Goal: Information Seeking & Learning: Learn about a topic

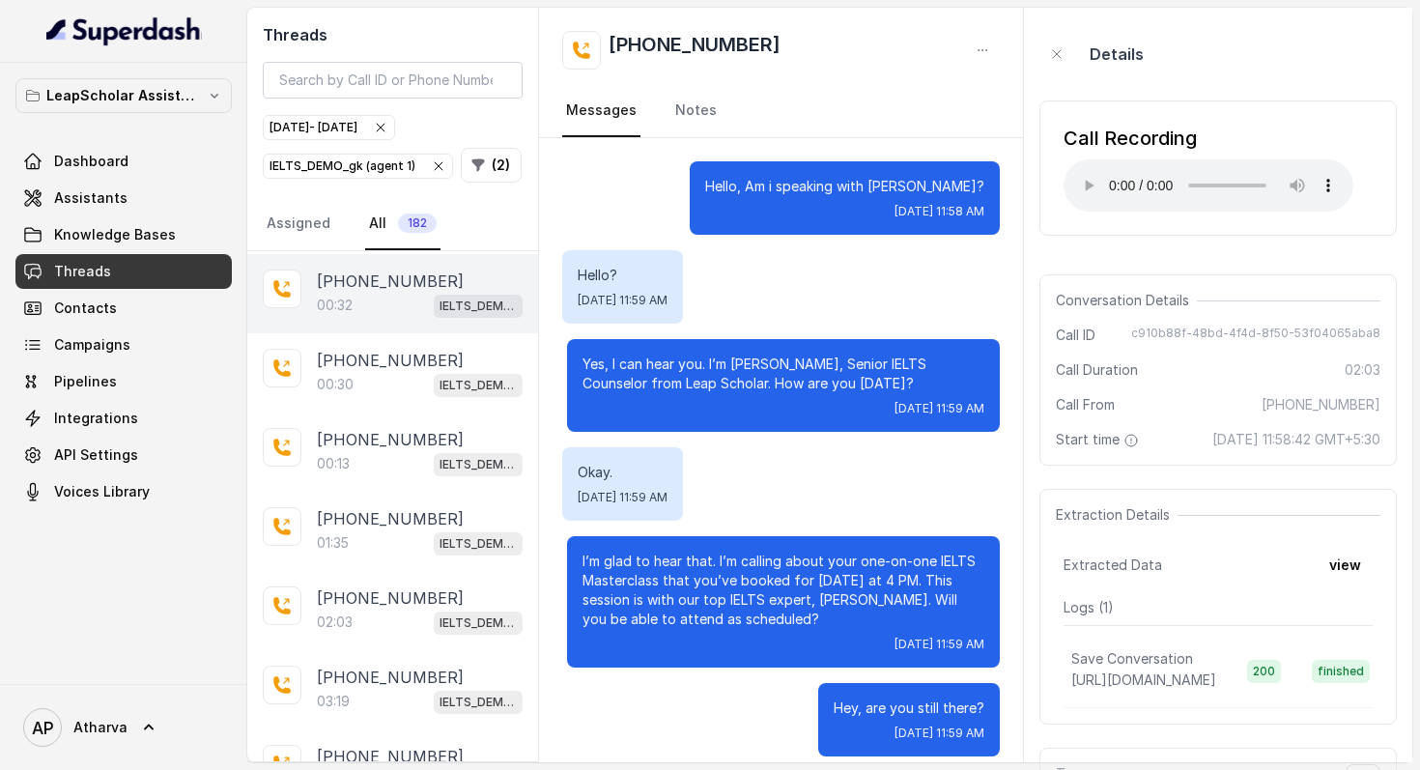
scroll to position [155, 0]
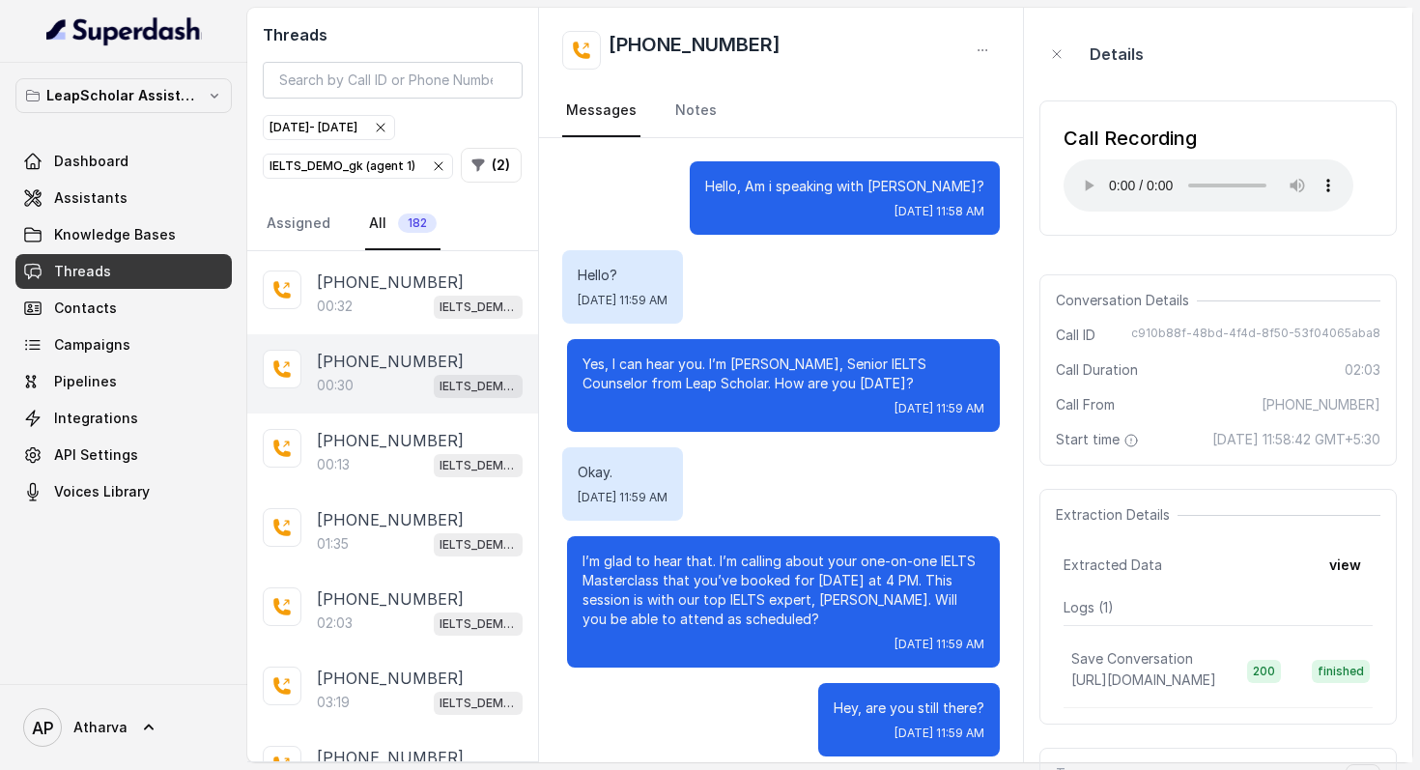
click at [390, 375] on div "00:30 IELTS_DEMO_gk (agent 1)" at bounding box center [420, 385] width 206 height 25
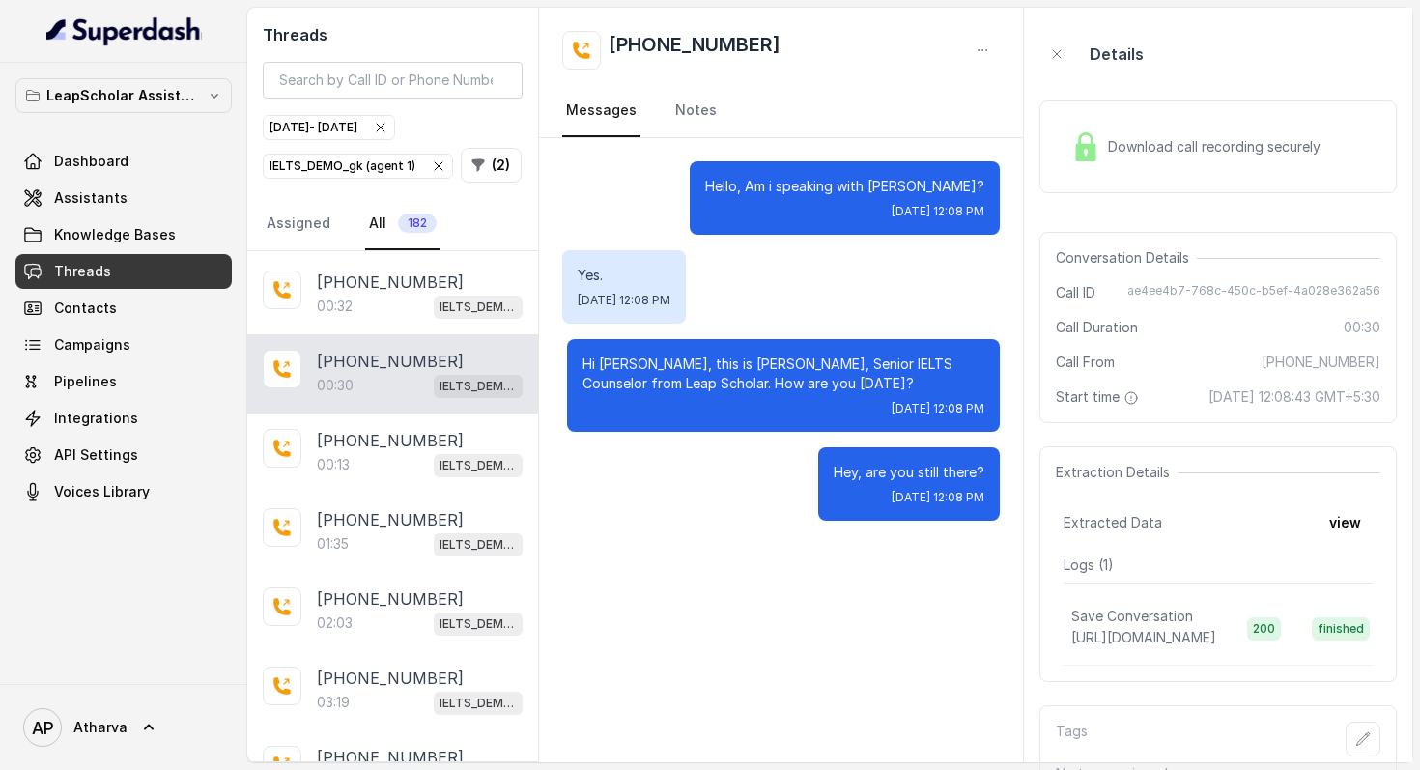
scroll to position [49, 0]
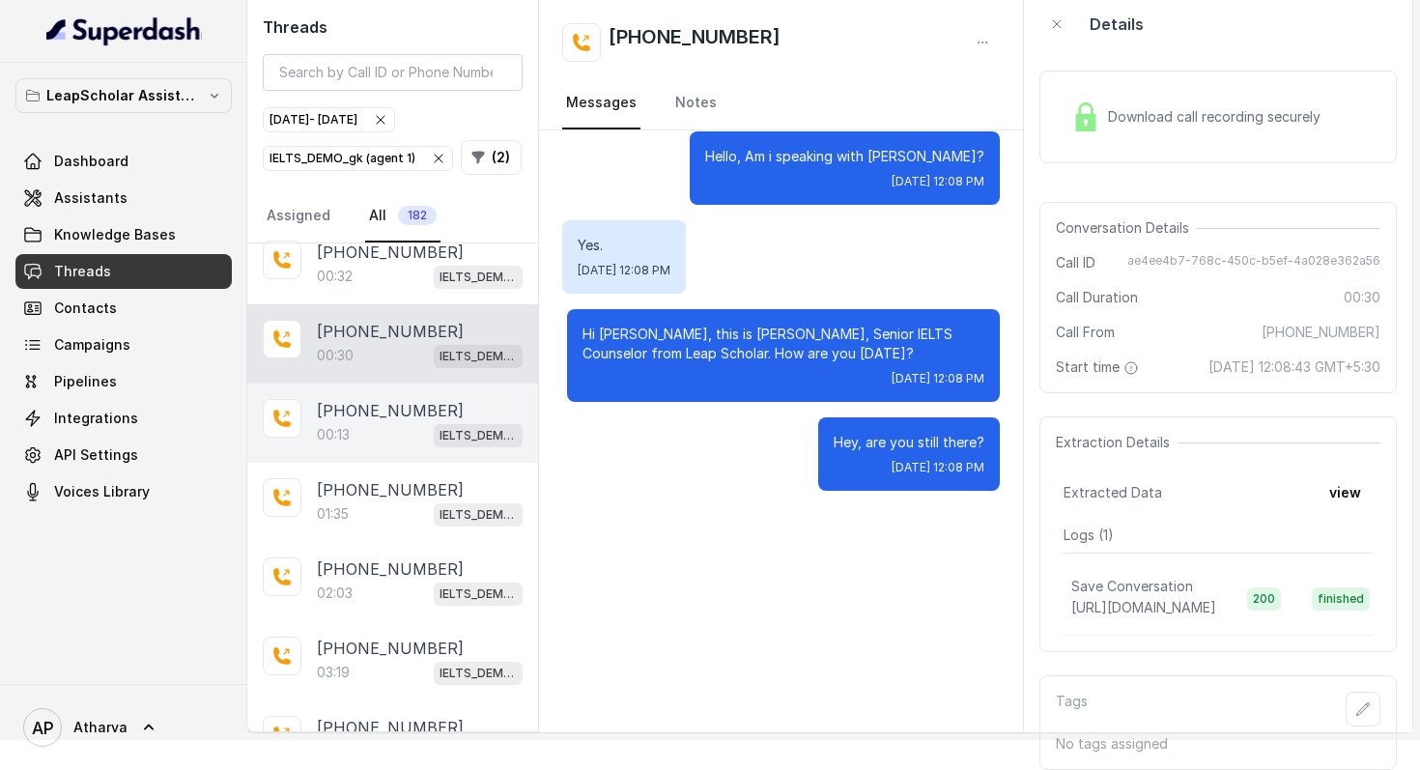
click at [386, 422] on div "00:13 IELTS_DEMO_gk (agent 1)" at bounding box center [420, 434] width 206 height 25
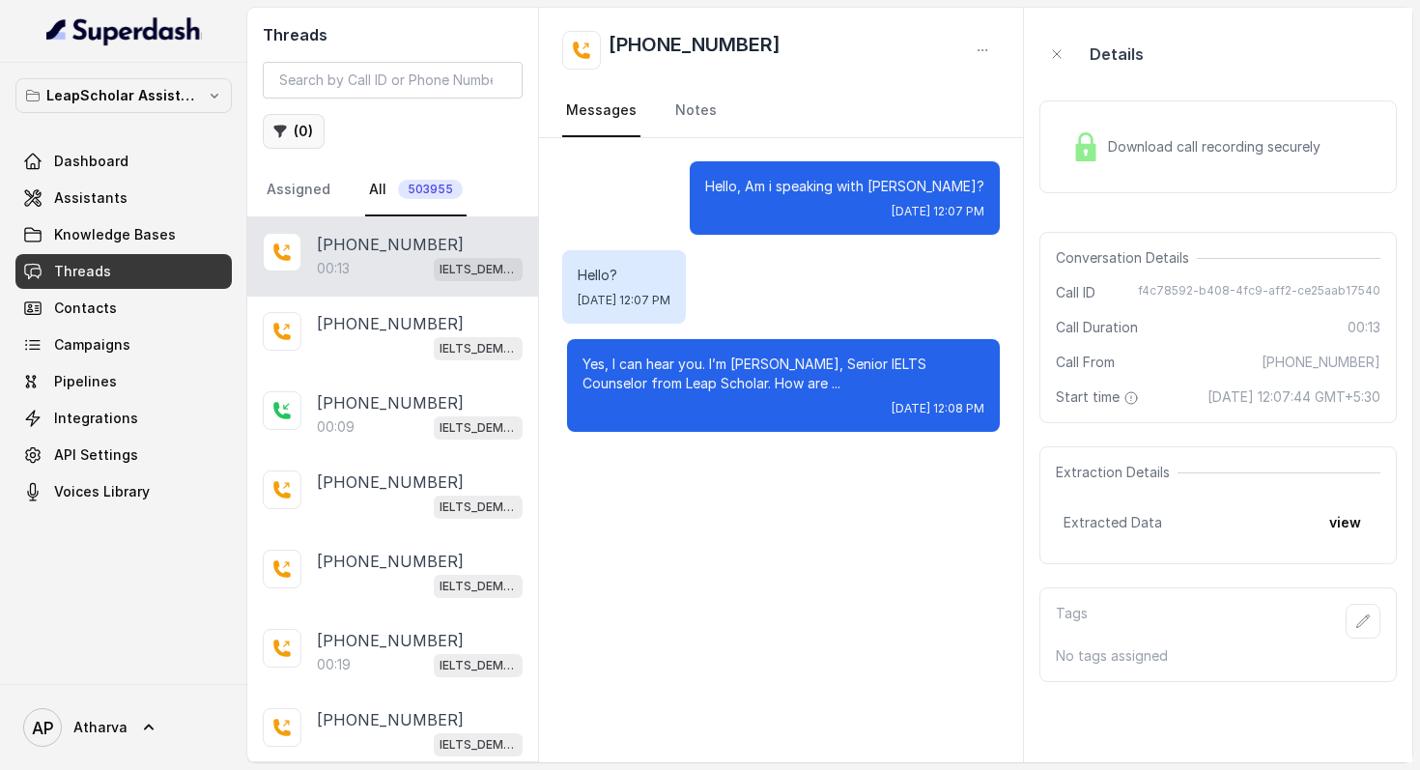
click at [315, 132] on button "( 0 )" at bounding box center [294, 131] width 62 height 35
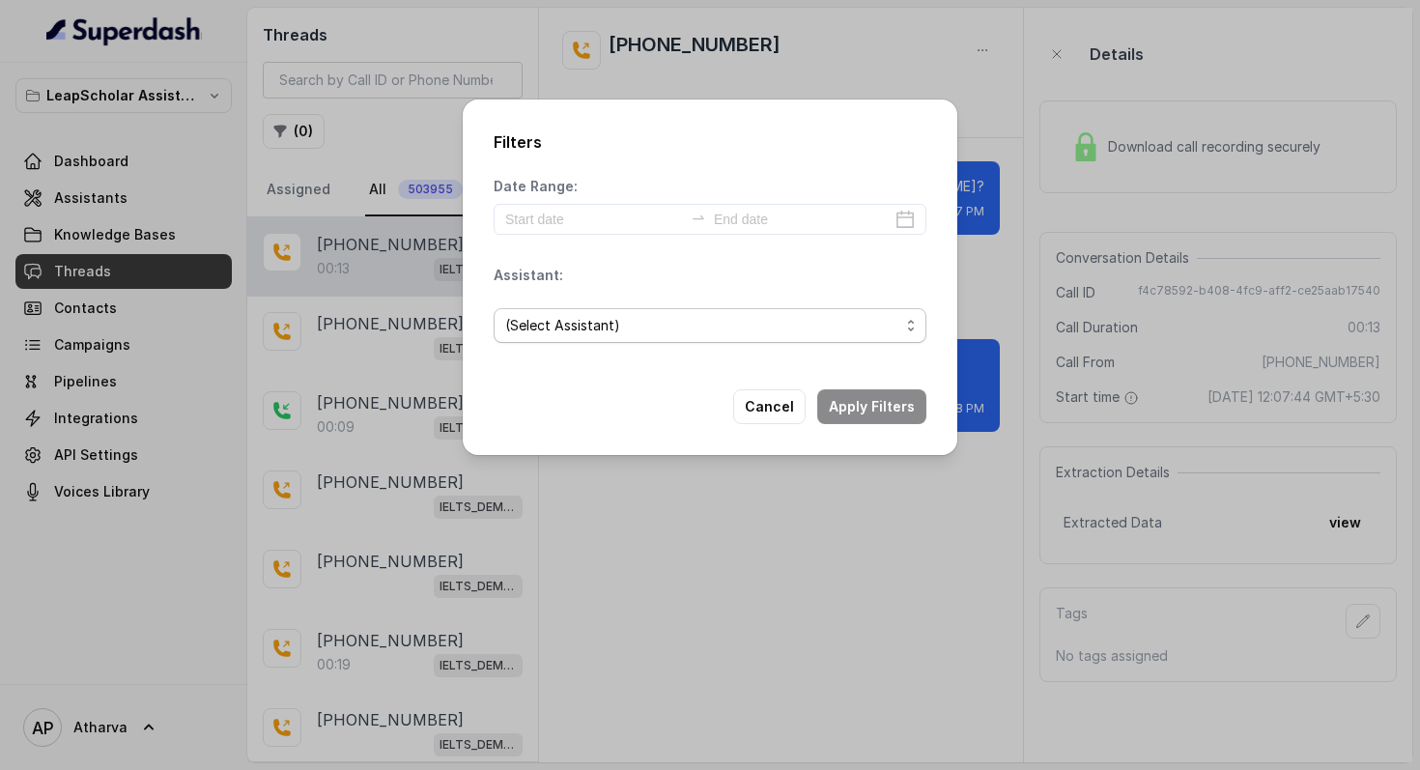
click at [674, 312] on span "(Select Assistant)" at bounding box center [710, 325] width 433 height 35
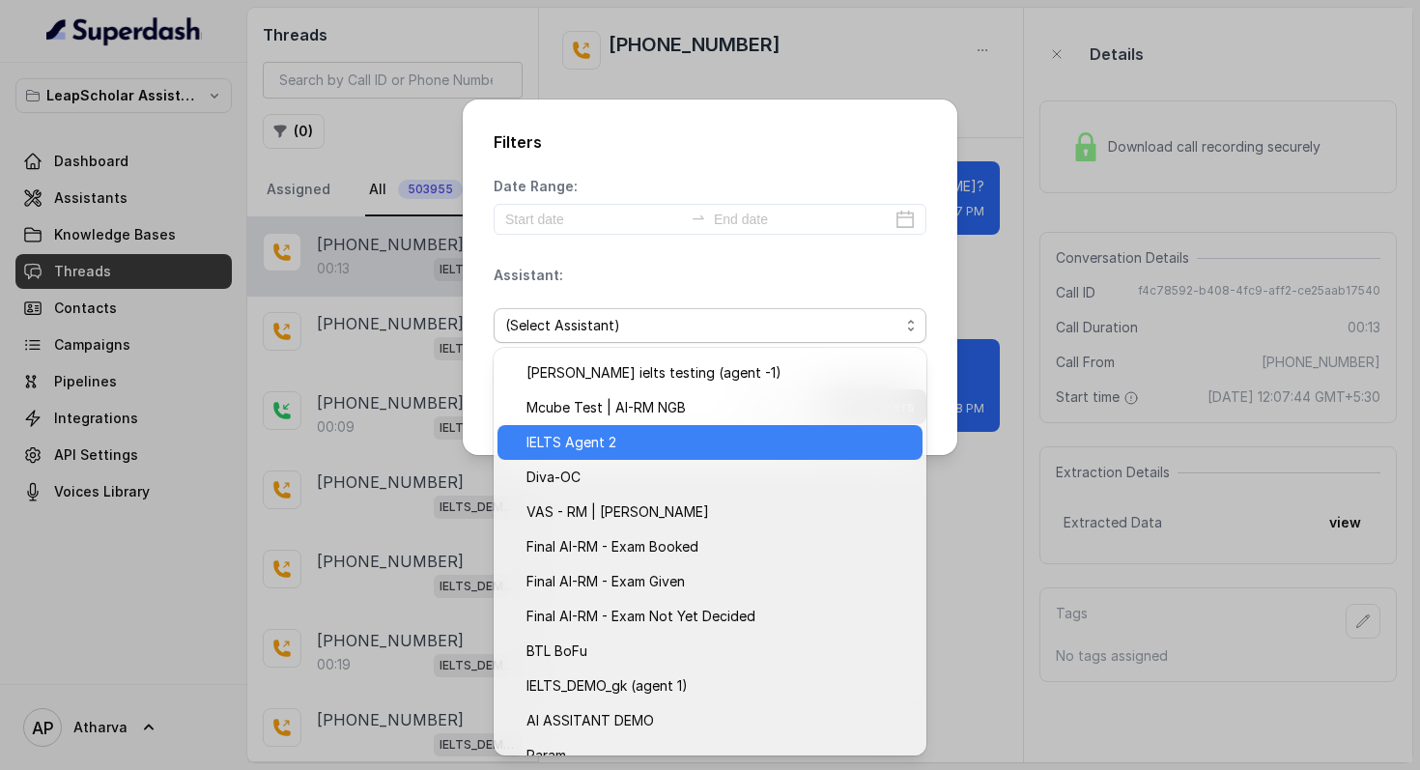
scroll to position [296, 0]
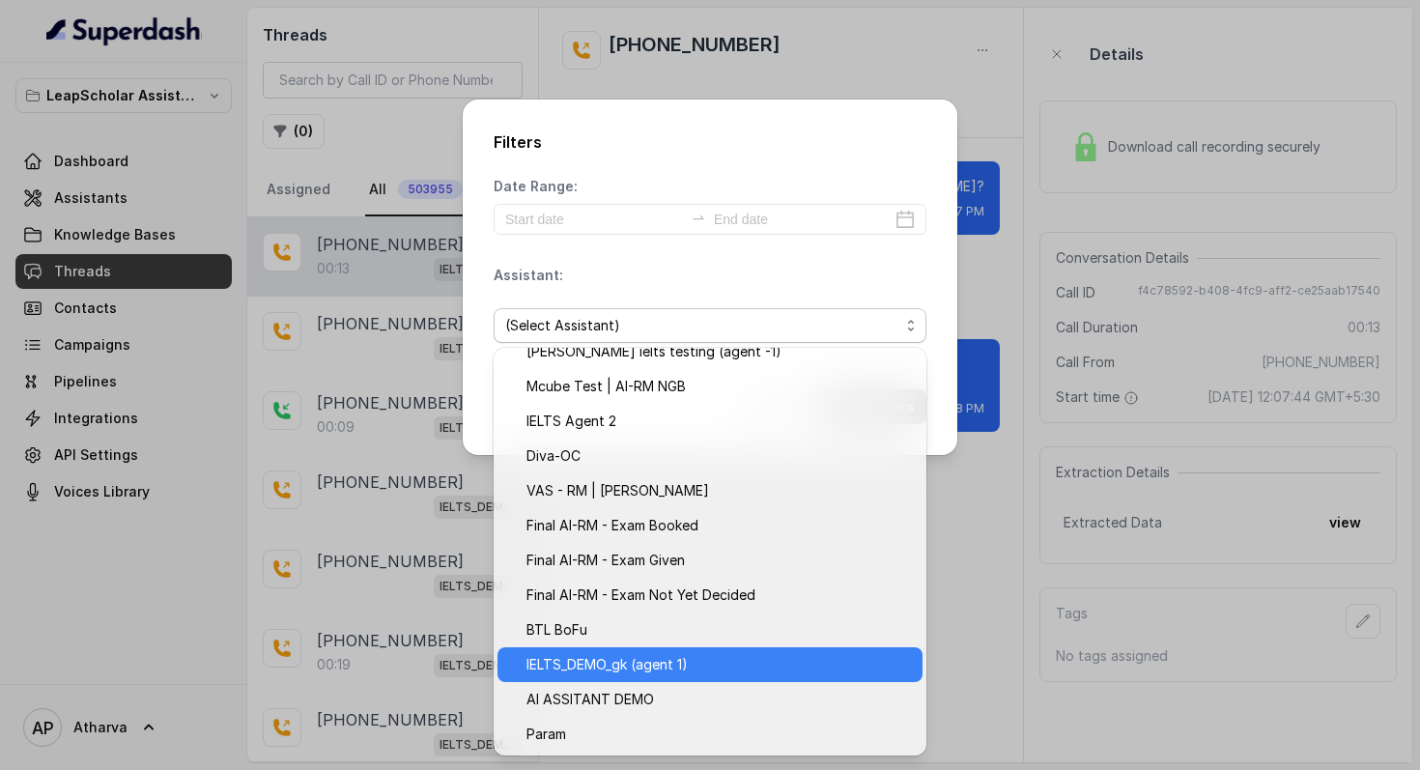
click at [719, 669] on span "IELTS_DEMO_gk (agent 1)" at bounding box center [718, 664] width 384 height 23
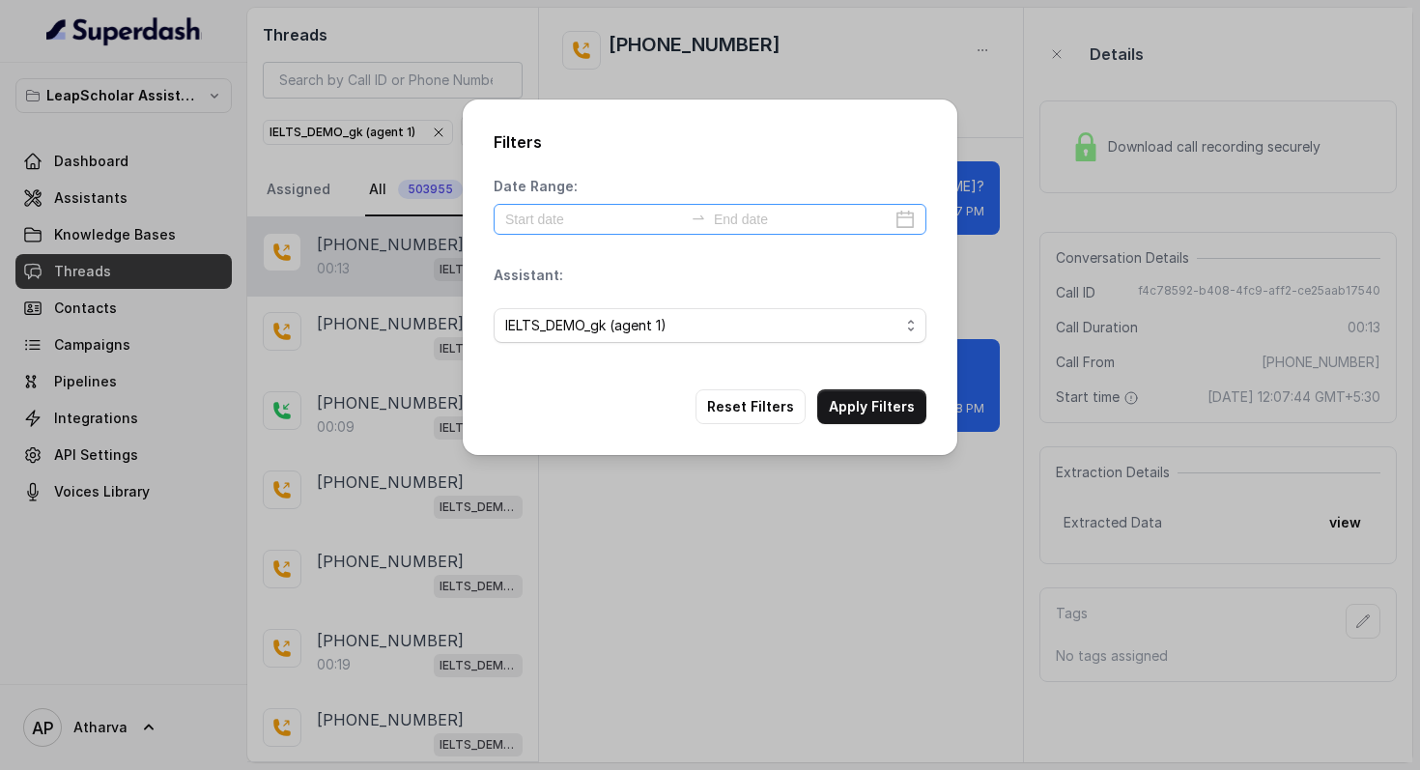
click at [628, 231] on div at bounding box center [710, 219] width 433 height 31
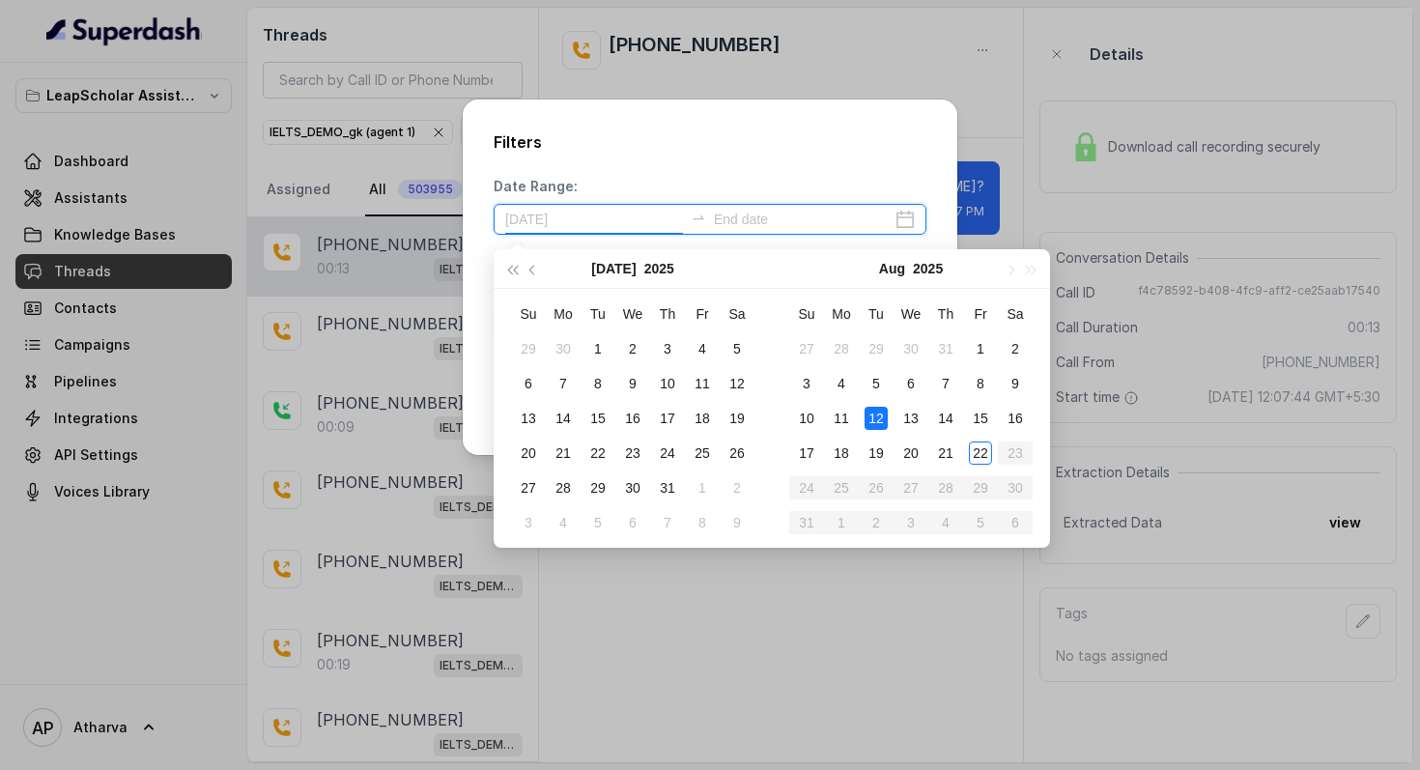
type input "2025-08-18"
type input "2025-08-02"
type input "2025-08-22"
click at [975, 454] on div "22" at bounding box center [980, 452] width 23 height 23
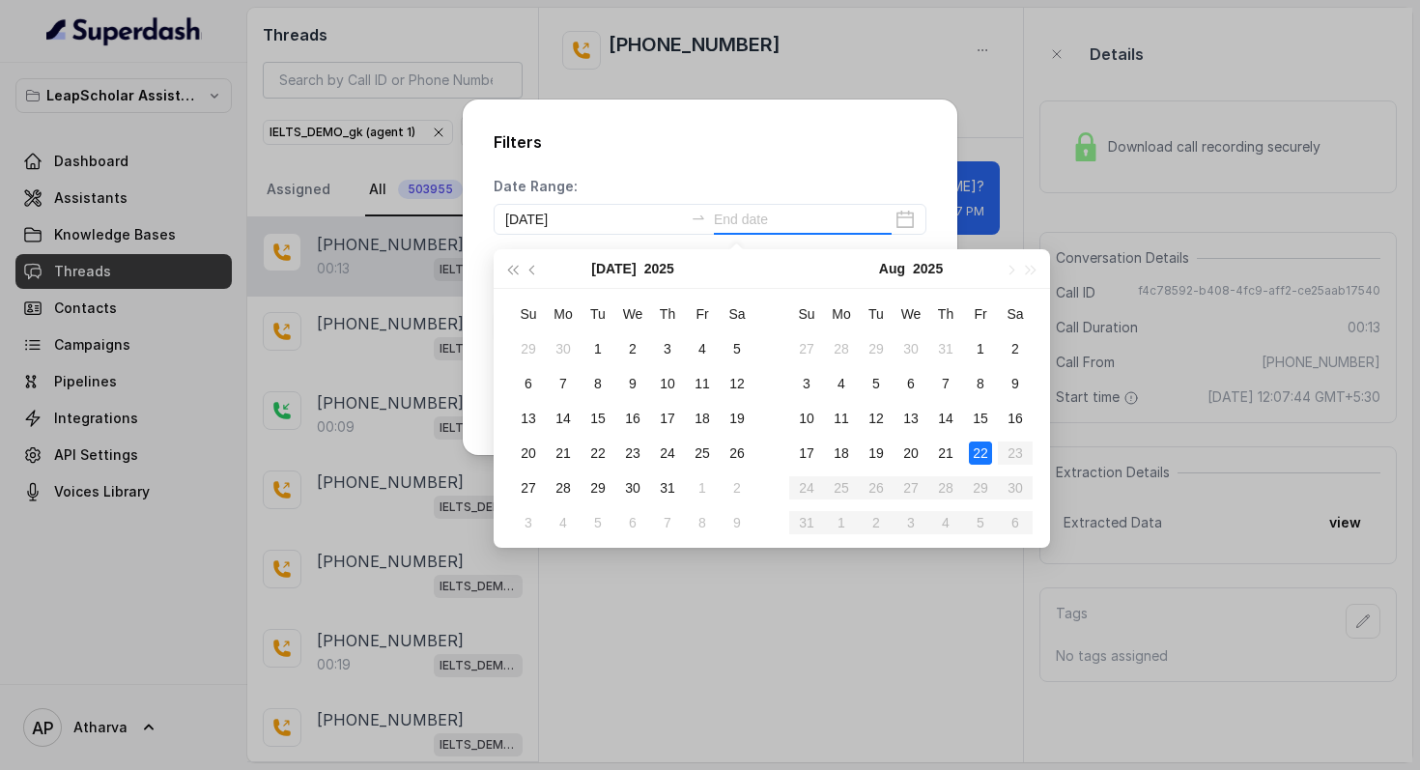
type input "2025-08-22"
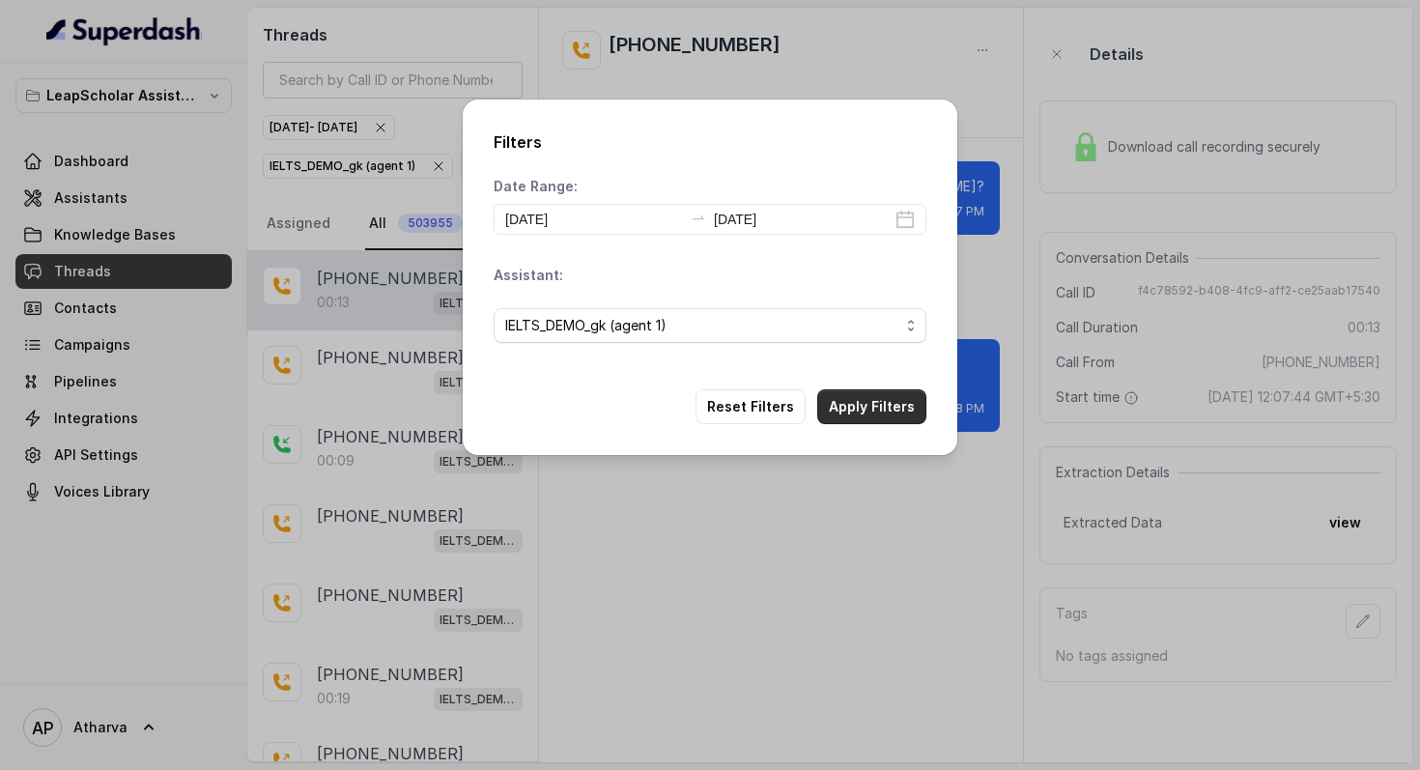
click at [884, 394] on button "Apply Filters" at bounding box center [871, 406] width 109 height 35
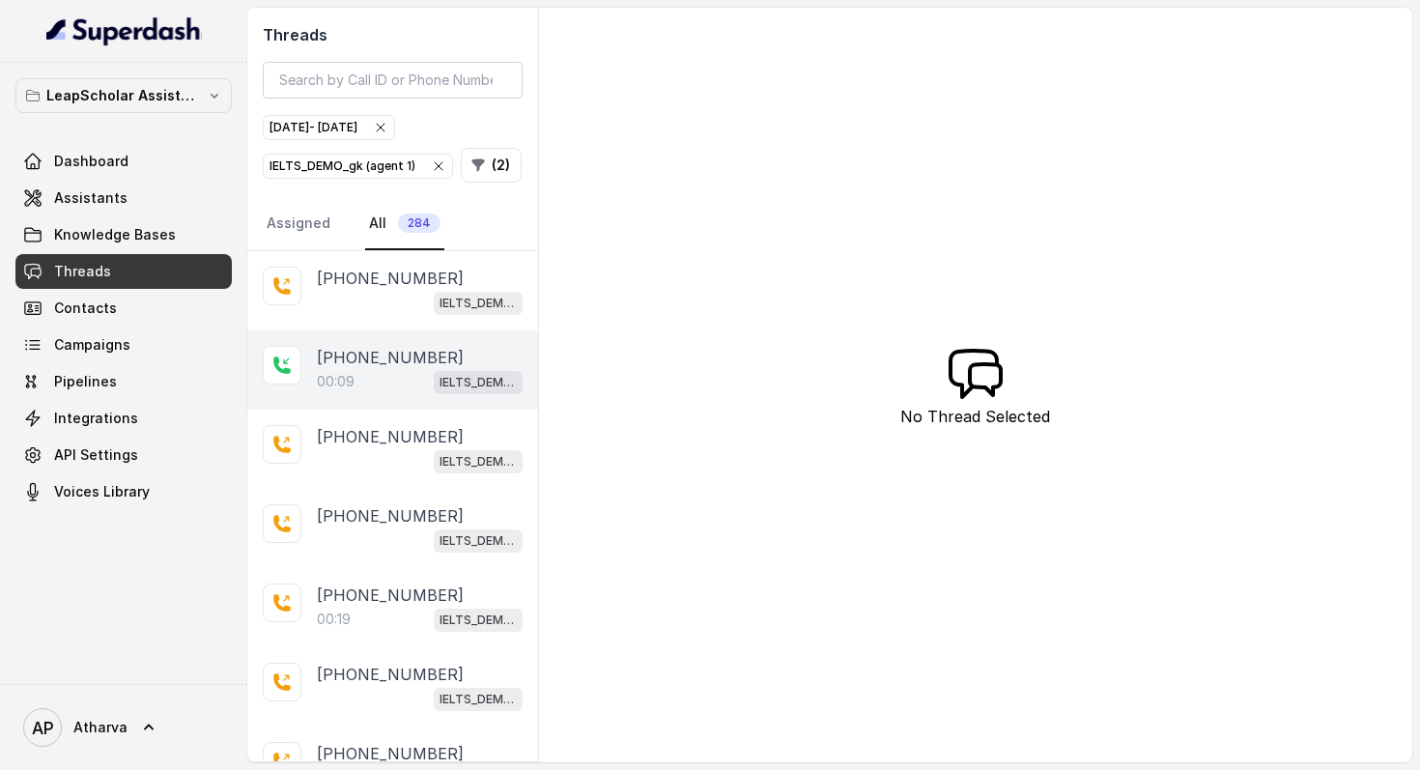
click at [327, 372] on p "00:09" at bounding box center [336, 381] width 38 height 19
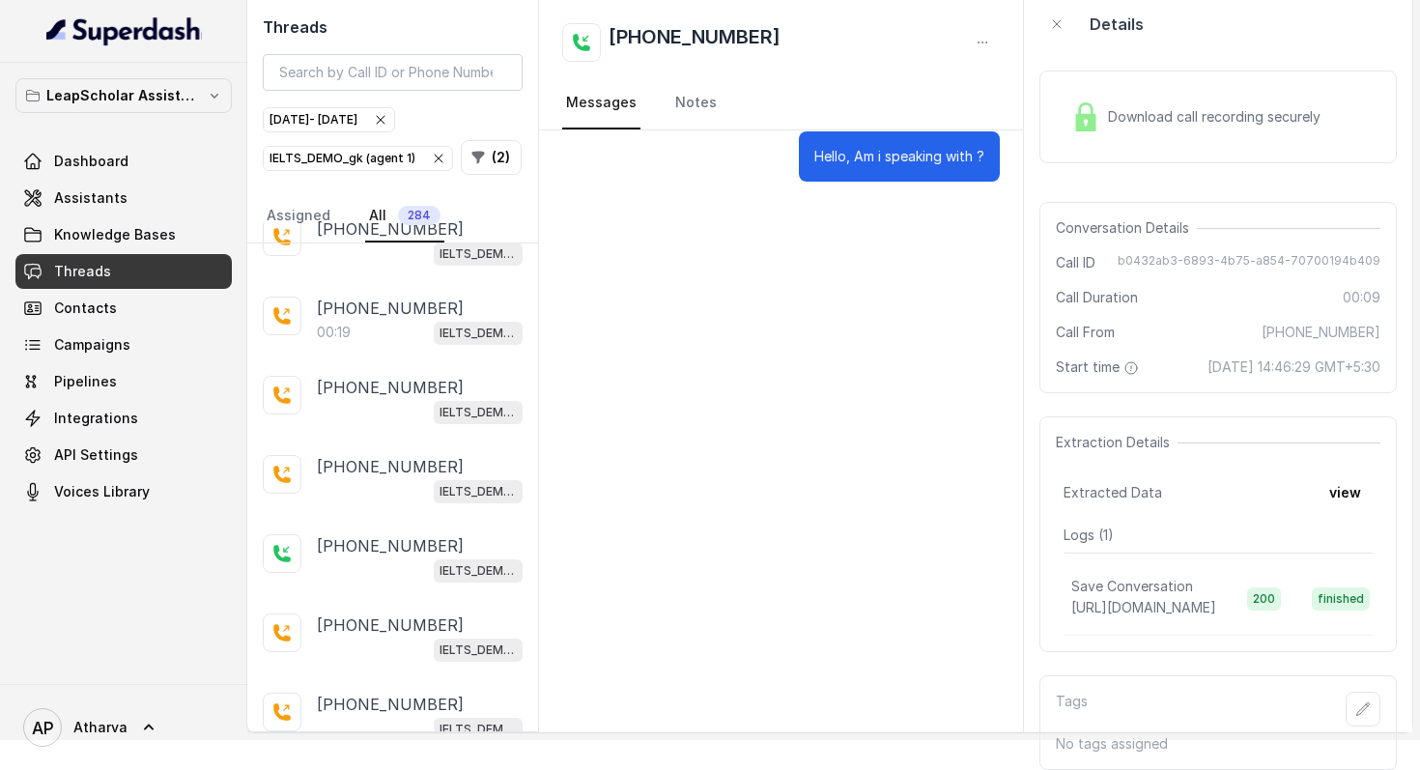
scroll to position [264, 0]
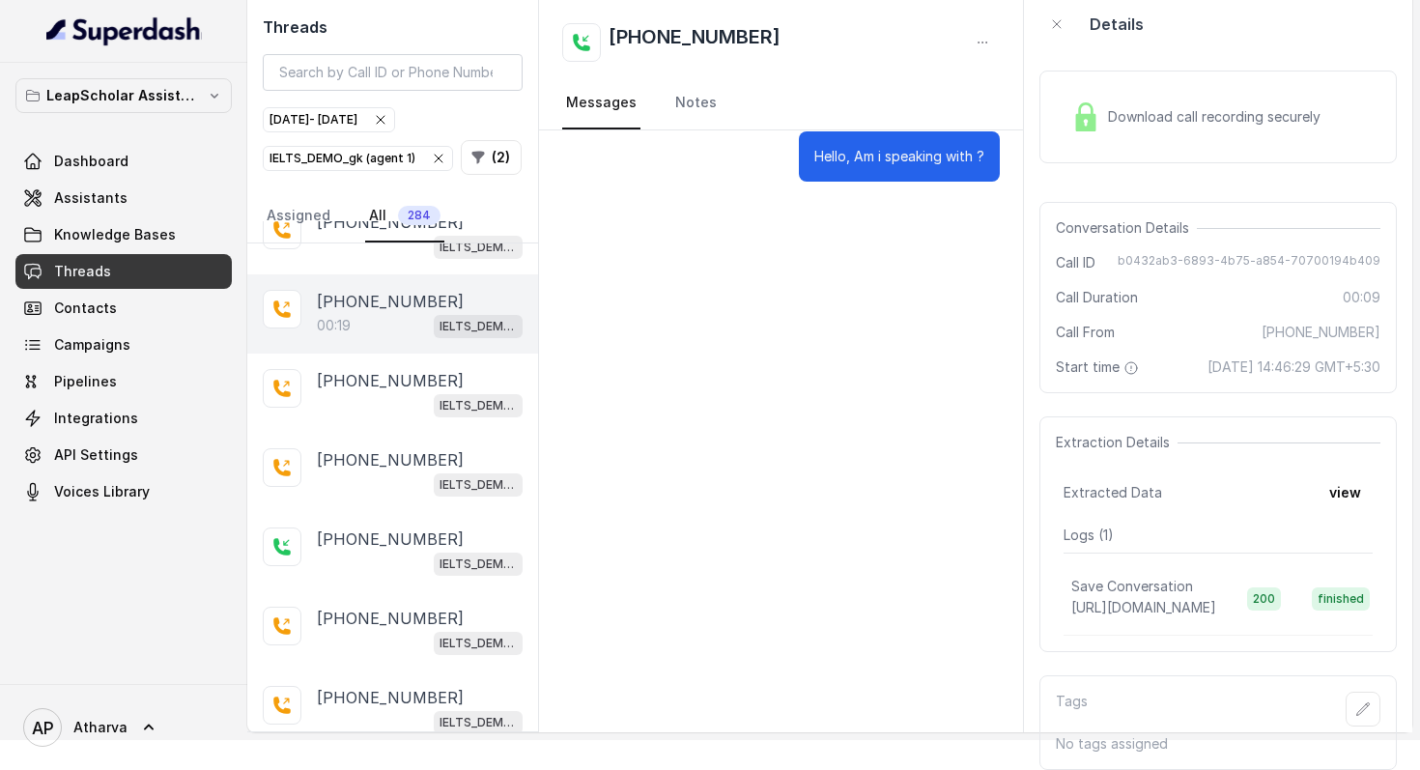
click at [398, 313] on div "00:19 IELTS_DEMO_gk (agent 1)" at bounding box center [420, 325] width 206 height 25
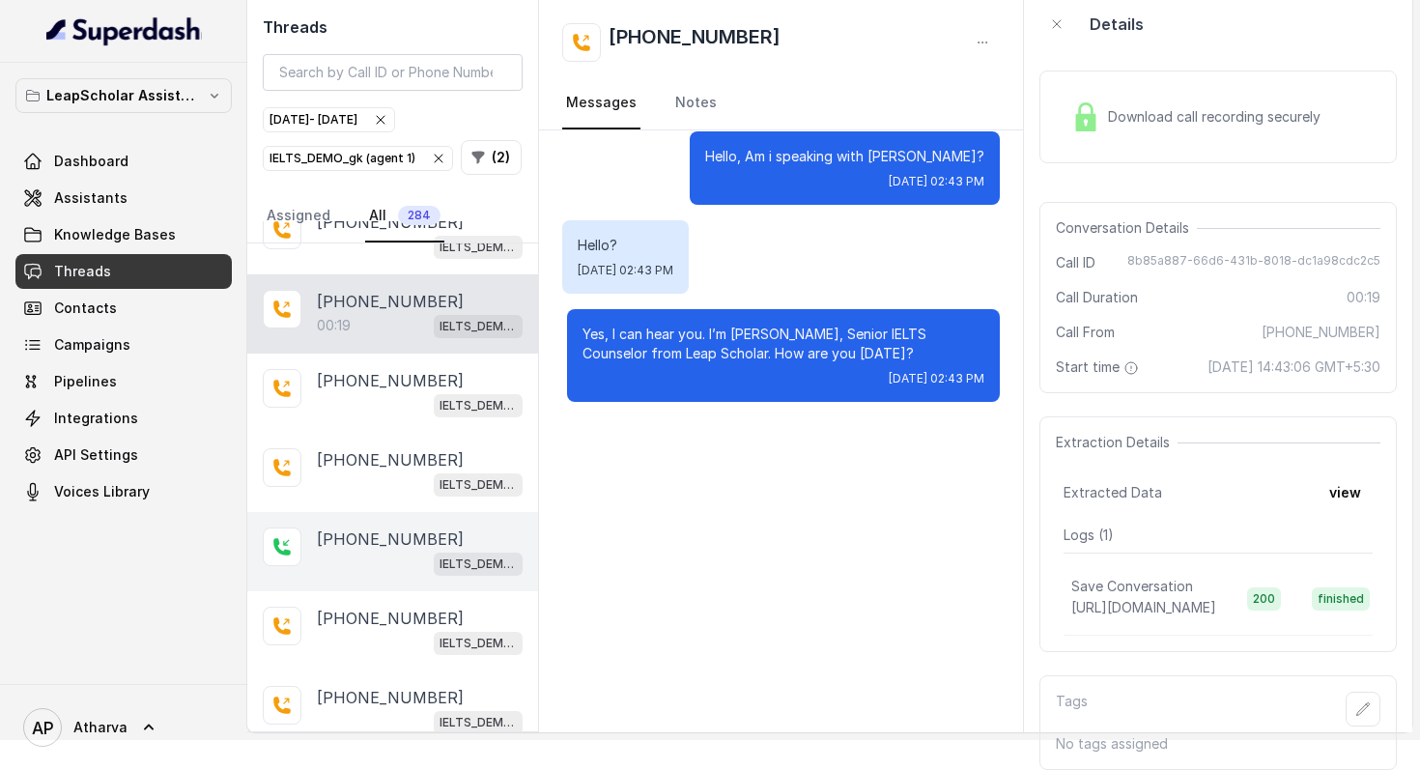
click at [412, 550] on div "IELTS_DEMO_gk (agent 1)" at bounding box center [420, 562] width 206 height 25
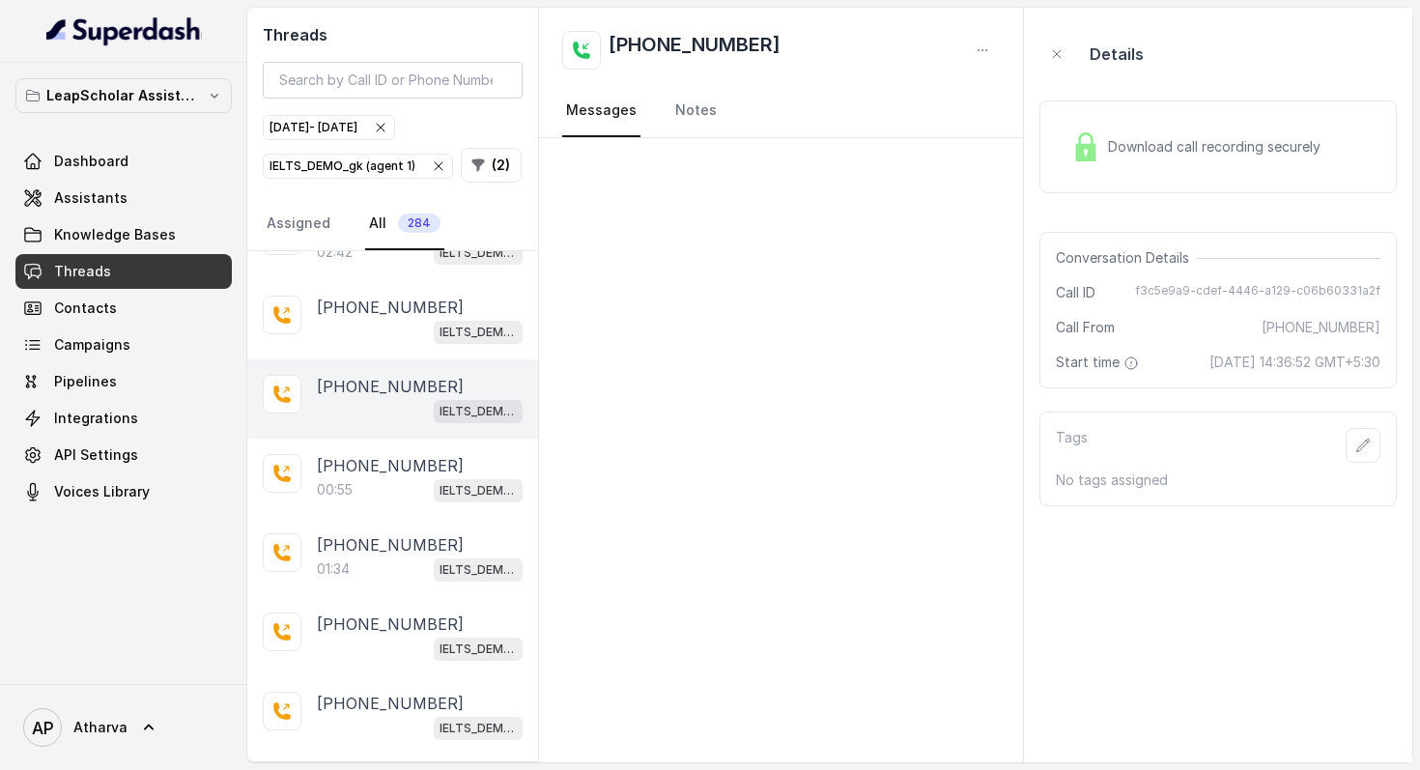
scroll to position [734, 0]
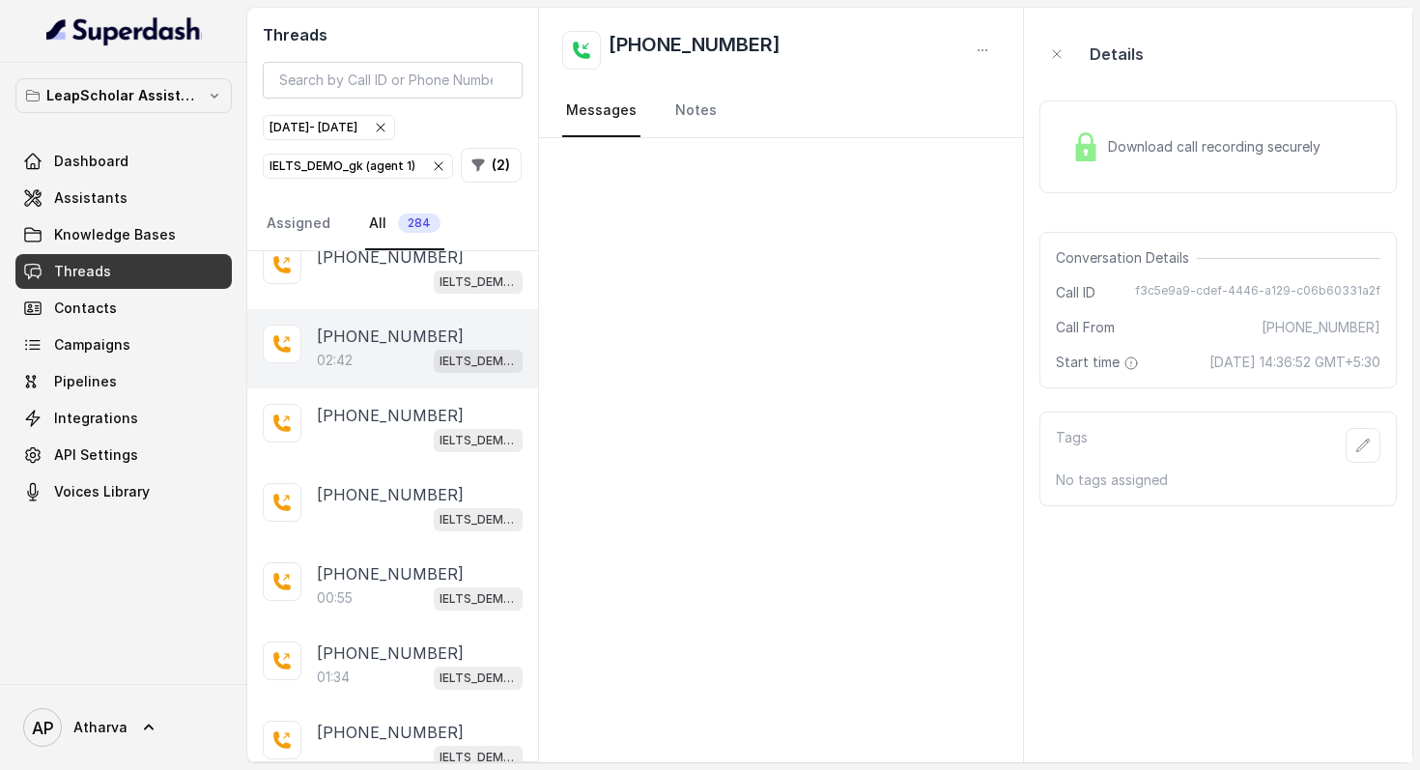
click at [409, 356] on div "02:42 IELTS_DEMO_gk (agent 1)" at bounding box center [420, 360] width 206 height 25
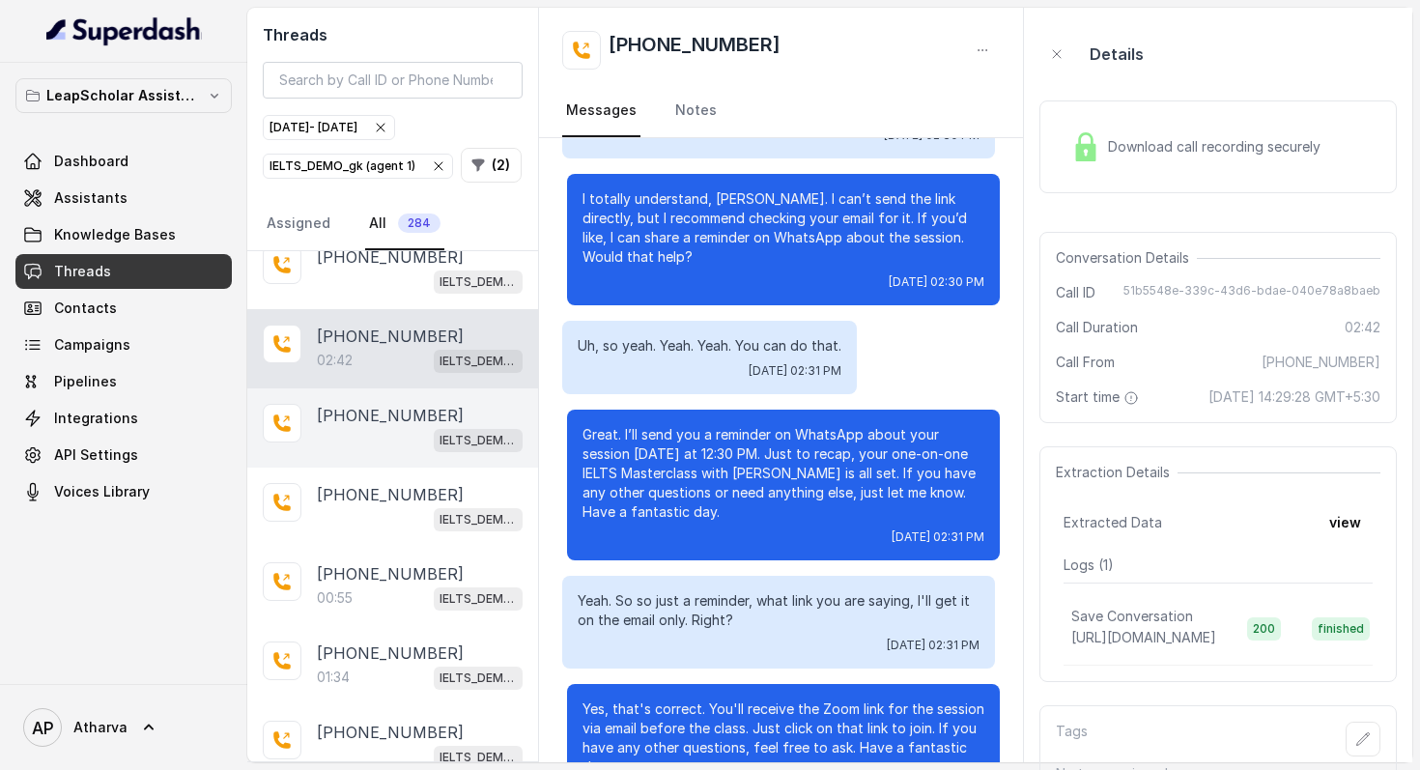
scroll to position [861, 0]
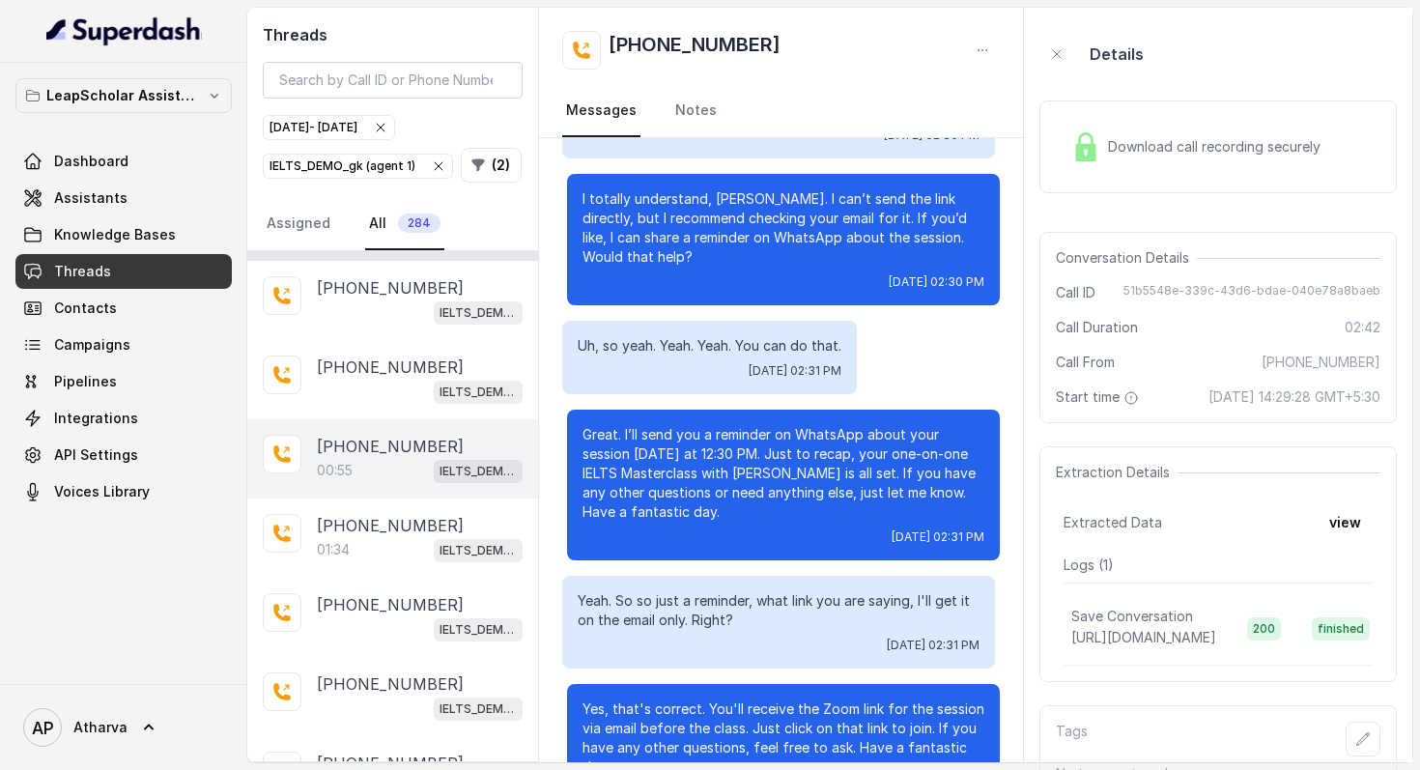
click at [374, 458] on div "00:55 IELTS_DEMO_gk (agent 1)" at bounding box center [420, 470] width 206 height 25
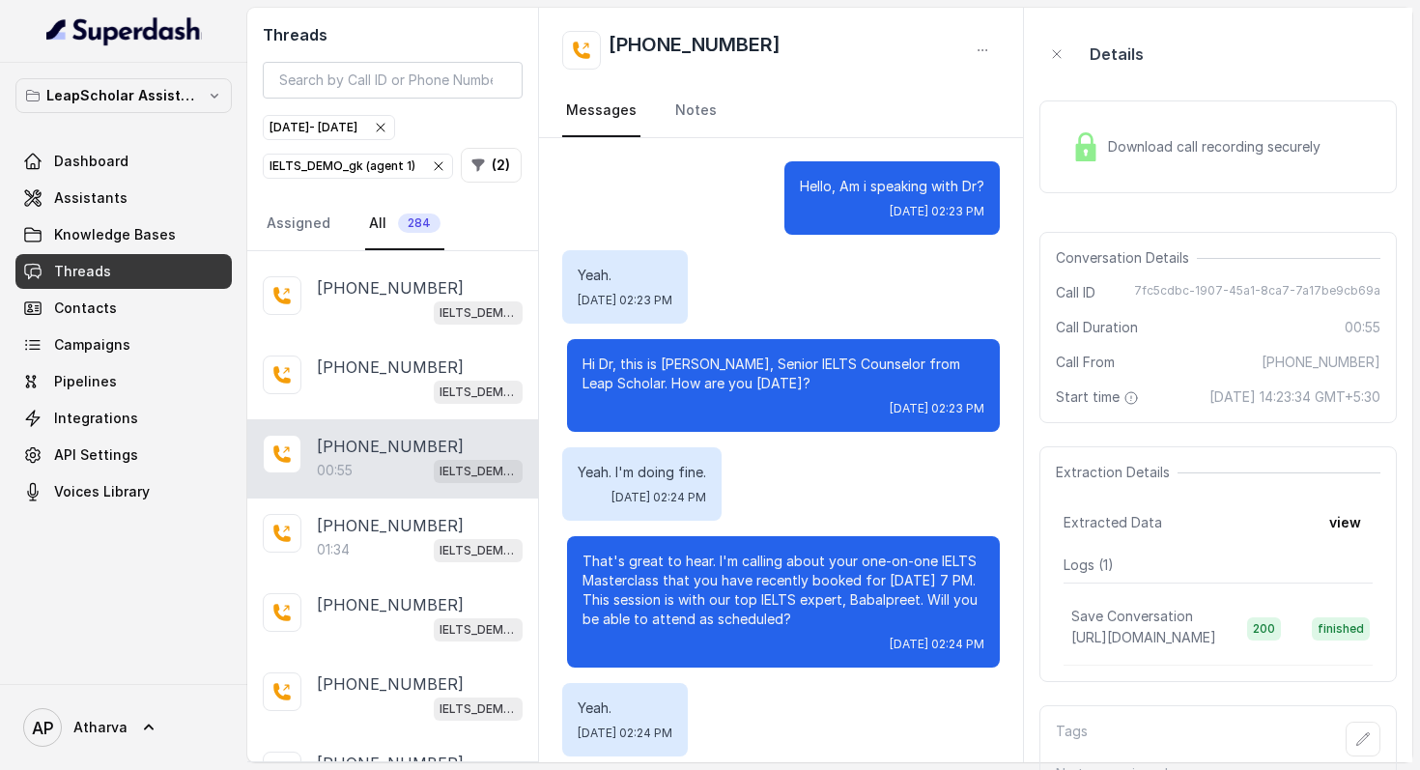
scroll to position [203, 0]
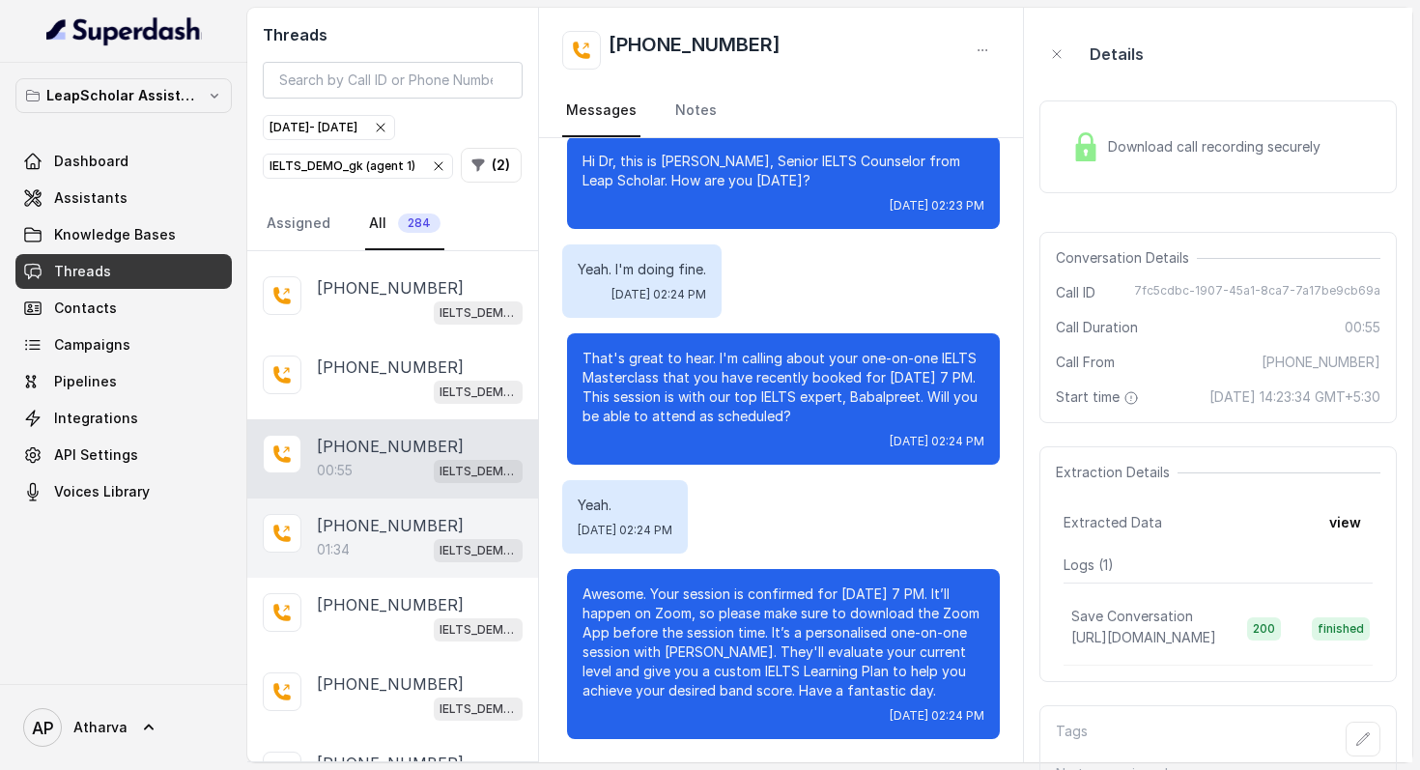
click at [364, 528] on p "+917416345448" at bounding box center [390, 525] width 147 height 23
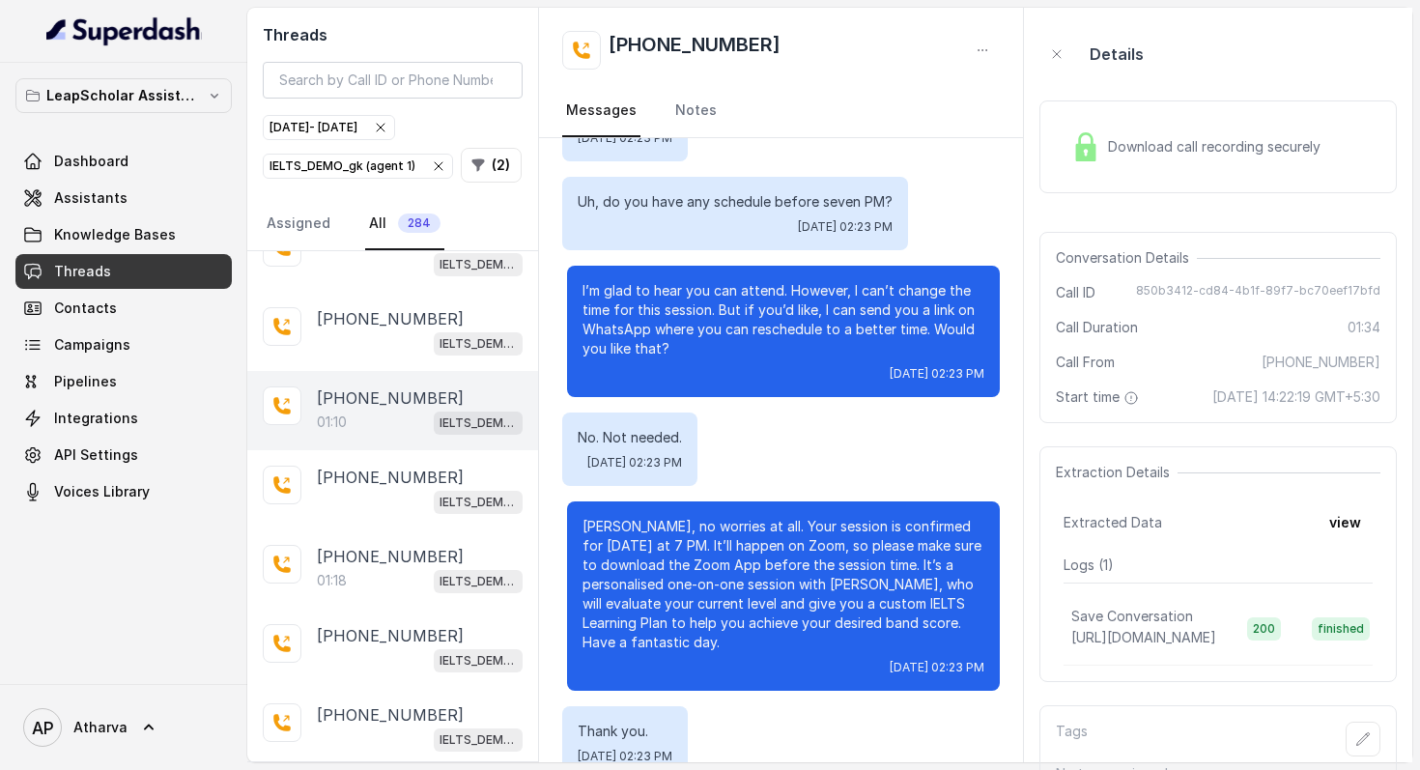
click at [396, 428] on div "+918310722893 01:10 IELTS_DEMO_gk (agent 1)" at bounding box center [392, 410] width 291 height 79
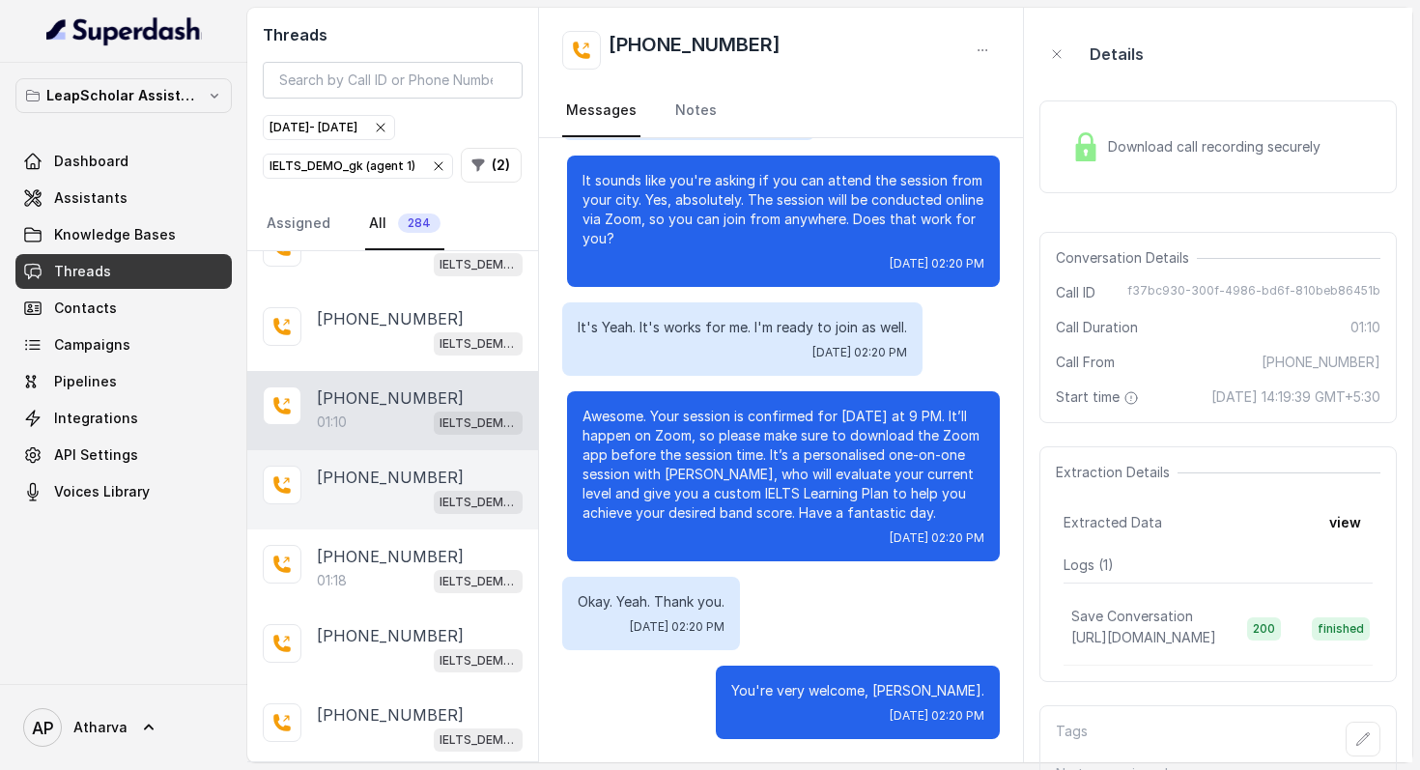
scroll to position [1192, 0]
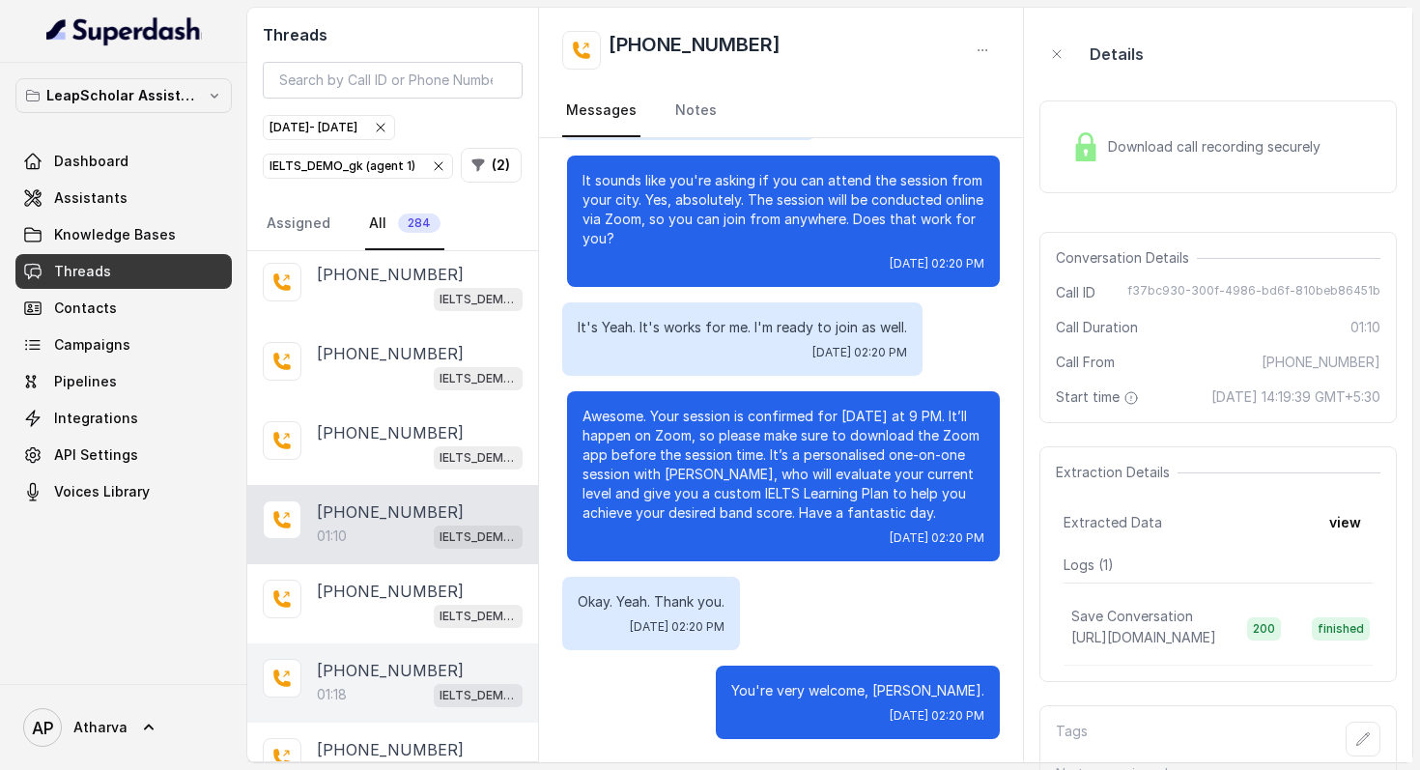
click at [411, 659] on p "+916354971791" at bounding box center [390, 670] width 147 height 23
